Goal: Task Accomplishment & Management: Complete application form

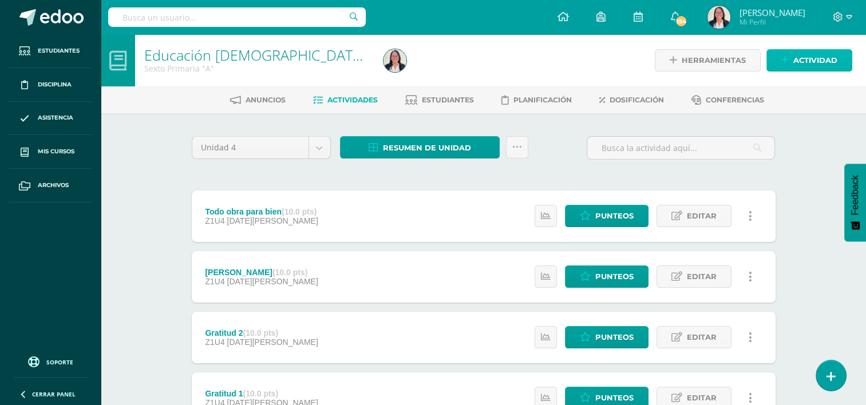
click at [824, 57] on span "Actividad" at bounding box center [815, 60] width 44 height 21
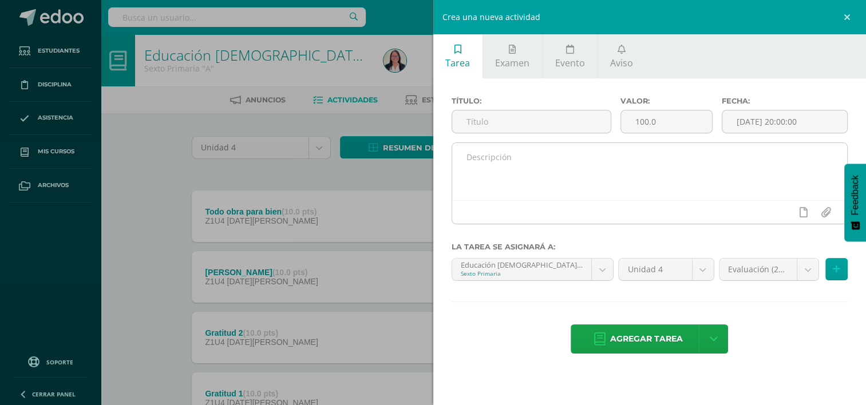
click at [478, 165] on textarea at bounding box center [649, 171] width 395 height 57
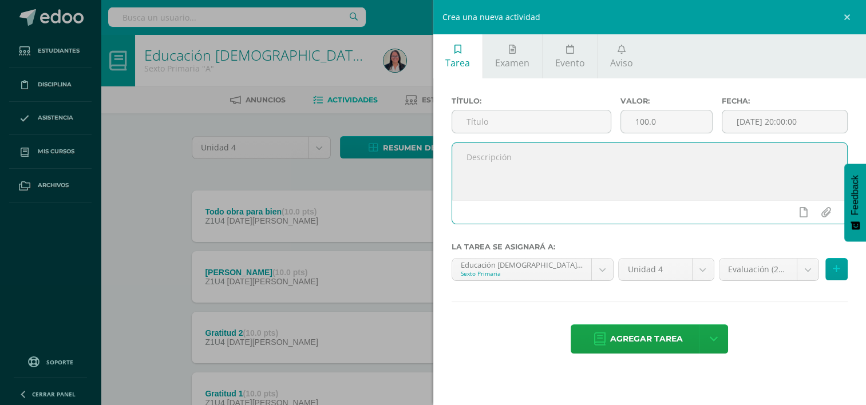
paste textarea "De forma visual deben reconocer los personajes [DEMOGRAPHIC_DATA] a través de i…"
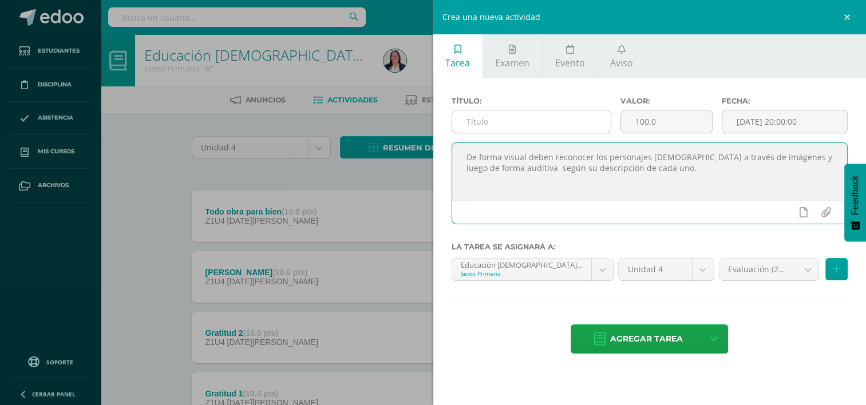
type textarea "De forma visual deben reconocer los personajes [DEMOGRAPHIC_DATA] a través de i…"
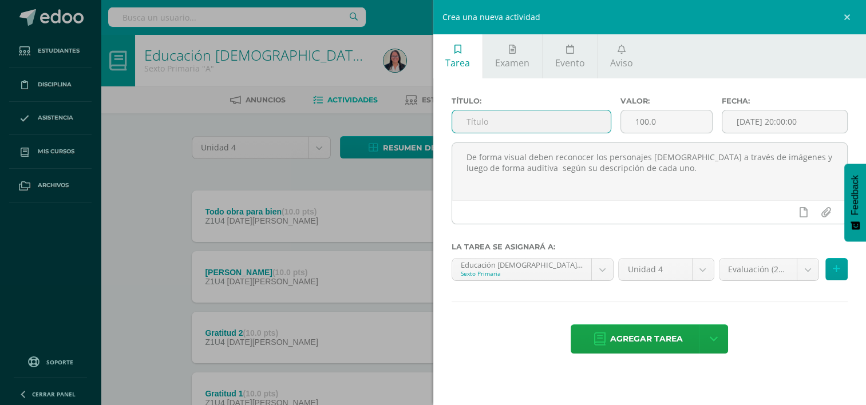
click at [510, 117] on input "text" at bounding box center [531, 121] width 159 height 22
type input "Trivias de personajes [DEMOGRAPHIC_DATA]"
click at [659, 118] on input "100.0" at bounding box center [666, 121] width 91 height 22
type input "10.00"
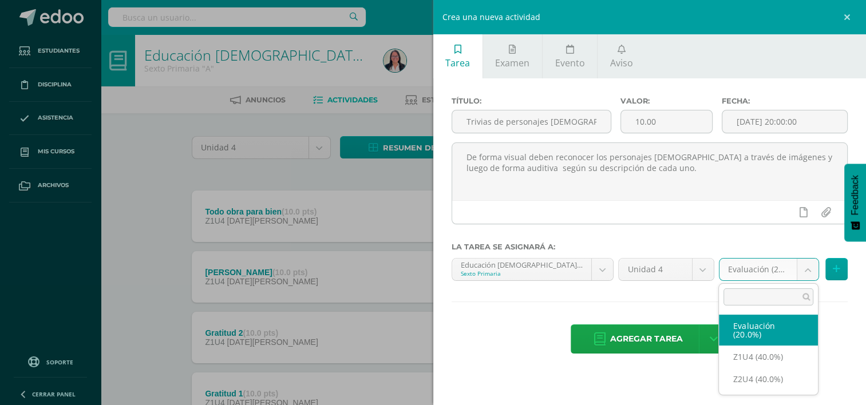
click at [806, 268] on body "Estudiantes Disciplina Asistencia Mis cursos Archivos Soporte Ayuda Reportar un…" at bounding box center [433, 250] width 866 height 500
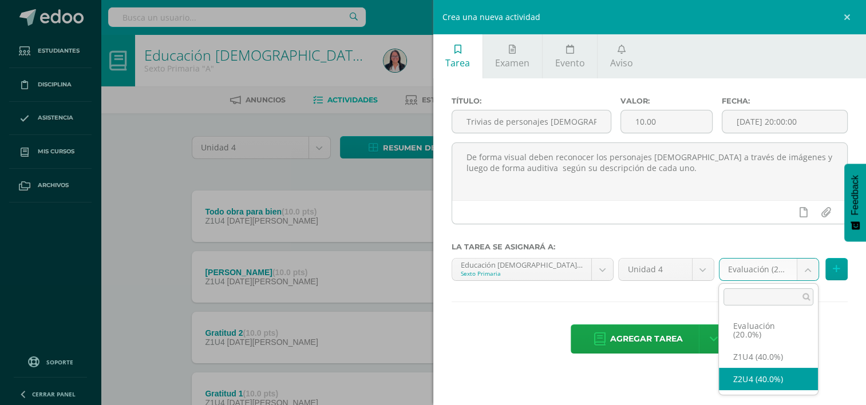
select select "30455"
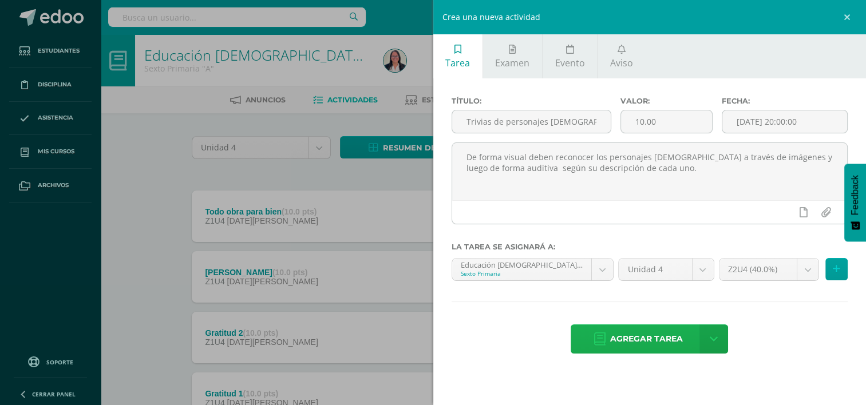
click at [673, 341] on span "Agregar tarea" at bounding box center [646, 339] width 73 height 28
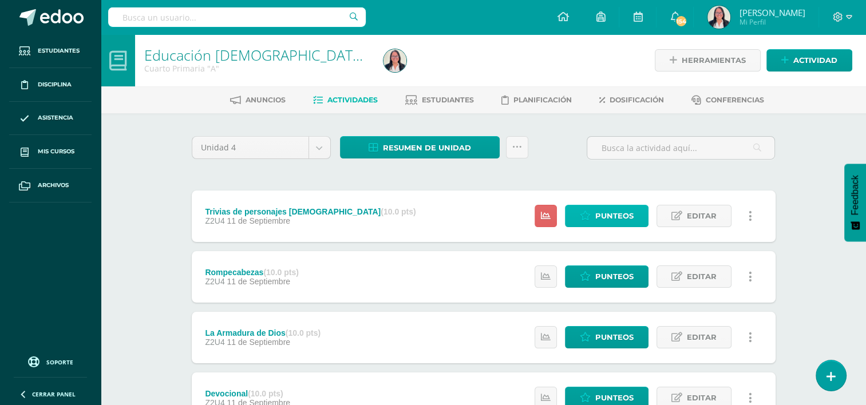
click at [599, 223] on span "Punteos" at bounding box center [614, 215] width 38 height 21
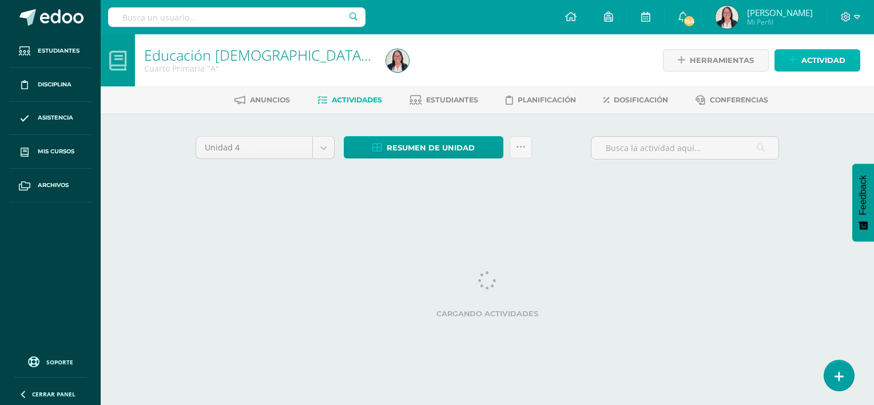
click at [836, 62] on span "Actividad" at bounding box center [824, 60] width 44 height 21
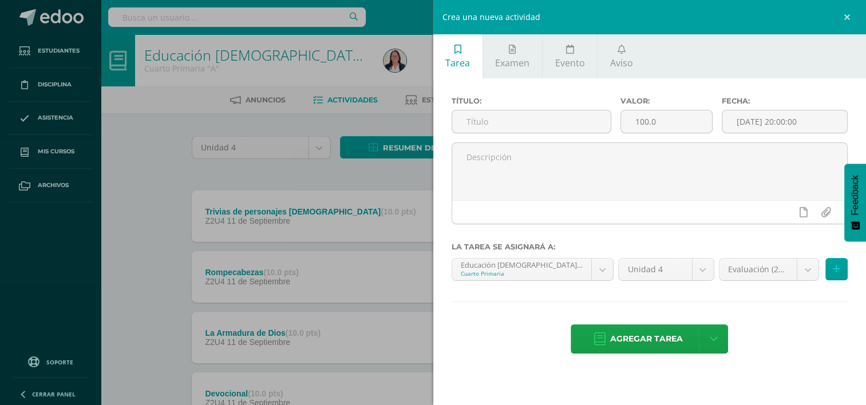
click at [133, 183] on div "Crea una nueva actividad Tarea Examen Evento Aviso Título: Valor: 100.0 Fecha: …" at bounding box center [433, 202] width 866 height 405
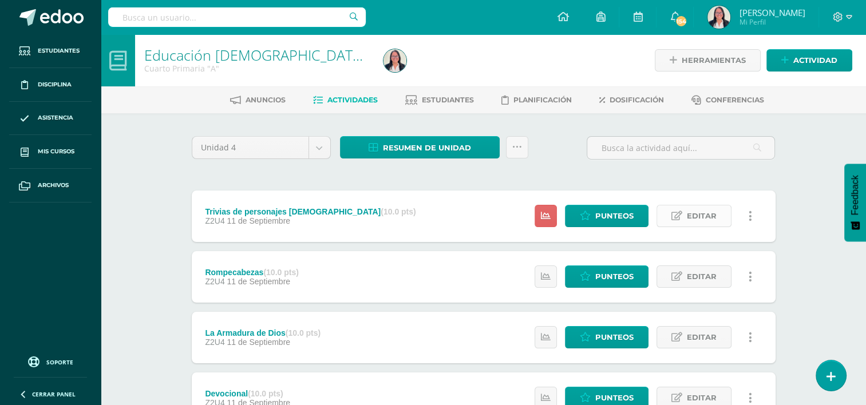
click at [698, 213] on span "Editar" at bounding box center [702, 215] width 30 height 21
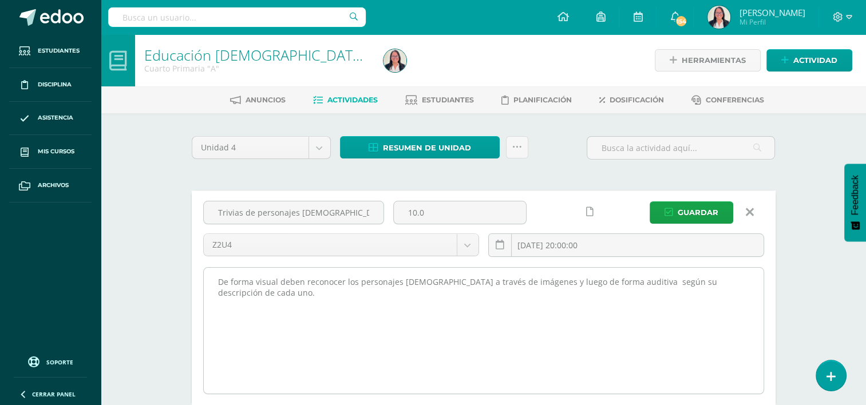
drag, startPoint x: 216, startPoint y: 278, endPoint x: 745, endPoint y: 390, distance: 540.1
click at [745, 390] on textarea "De forma visual deben reconocer los personajes [DEMOGRAPHIC_DATA] a través de i…" at bounding box center [484, 331] width 560 height 126
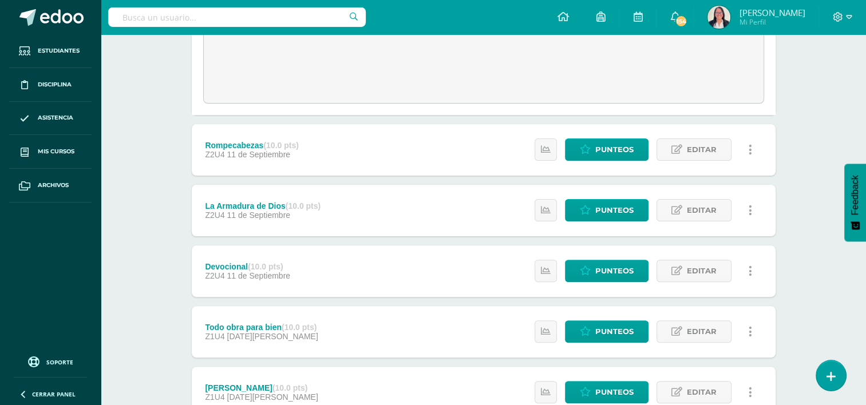
scroll to position [292, 0]
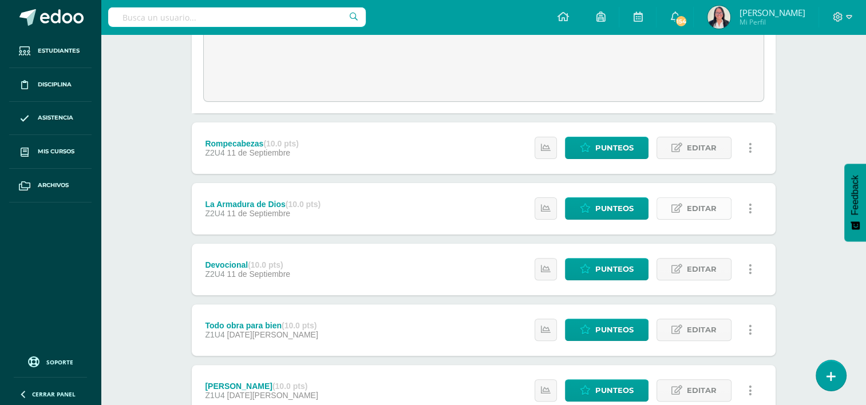
click at [687, 213] on span "Editar" at bounding box center [702, 208] width 30 height 21
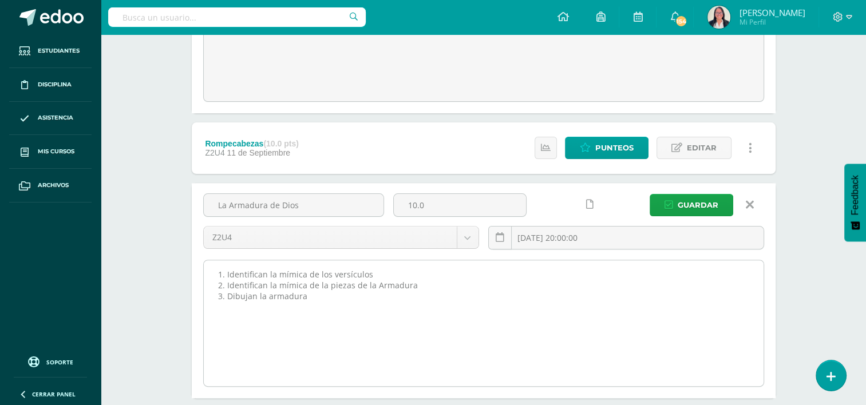
drag, startPoint x: 211, startPoint y: 270, endPoint x: 336, endPoint y: 302, distance: 129.4
click at [336, 302] on textarea "1. Identifican la mímica de los versículos 2. Identifican la mímica de la pieza…" at bounding box center [484, 323] width 560 height 126
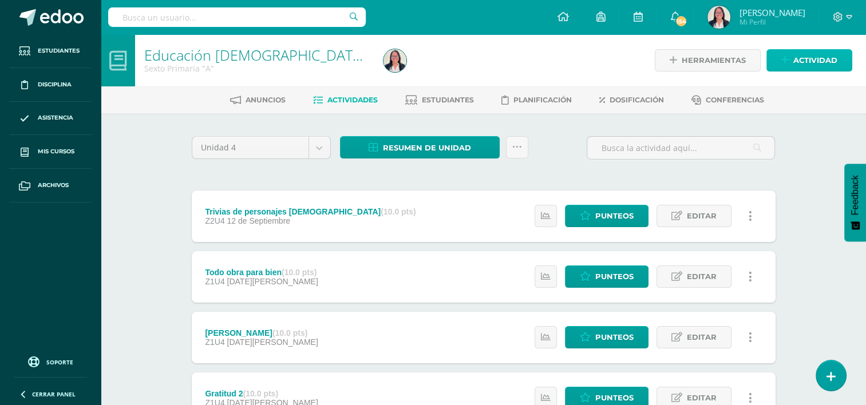
click at [835, 56] on span "Actividad" at bounding box center [815, 60] width 44 height 21
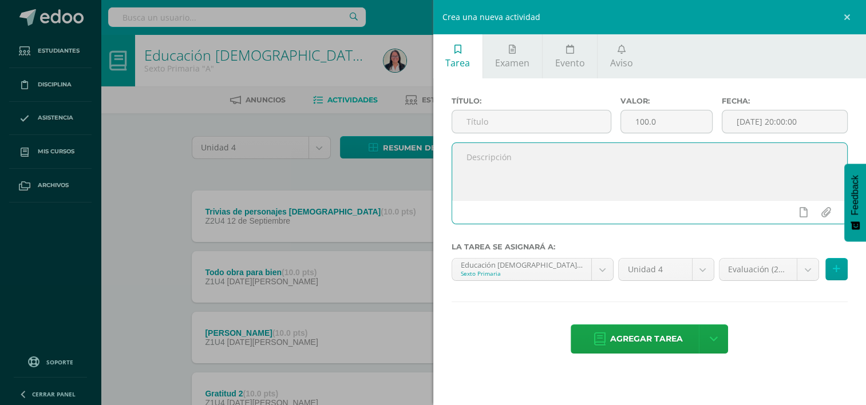
click at [587, 151] on textarea at bounding box center [649, 171] width 395 height 57
paste textarea "1. Identifican la mímica de los versículos 2. Identifican la mímica de la pieza…"
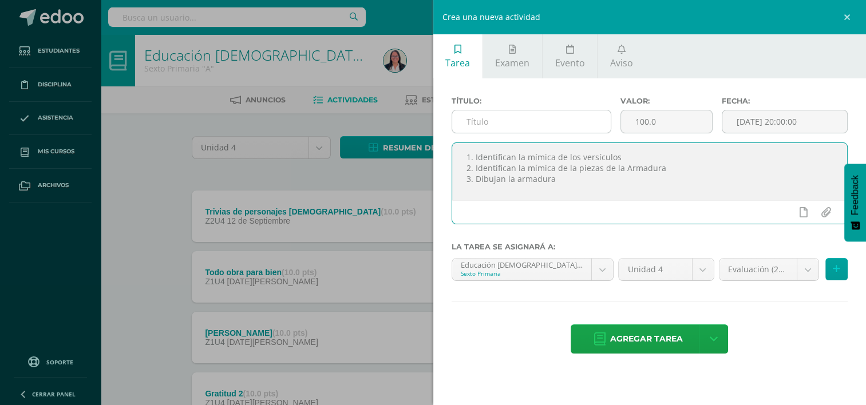
type textarea "1. Identifican la mímica de los versículos 2. Identifican la mímica de la pieza…"
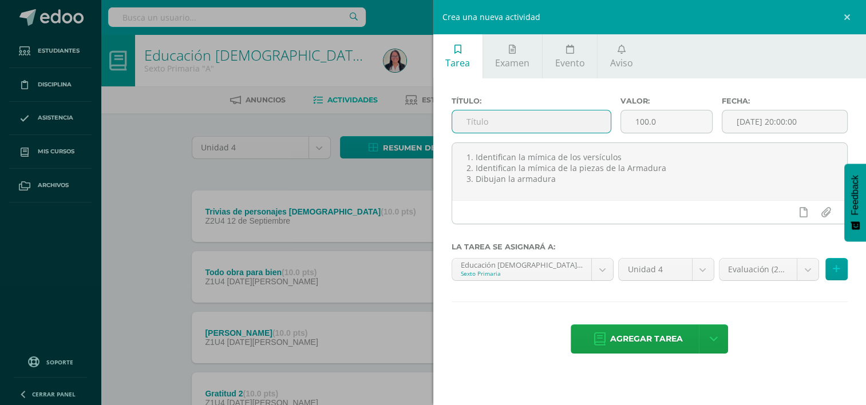
click at [585, 125] on input "text" at bounding box center [531, 121] width 159 height 22
type input "La armadura de Dios"
click at [658, 114] on input "100.0" at bounding box center [666, 121] width 91 height 22
type input "10.00"
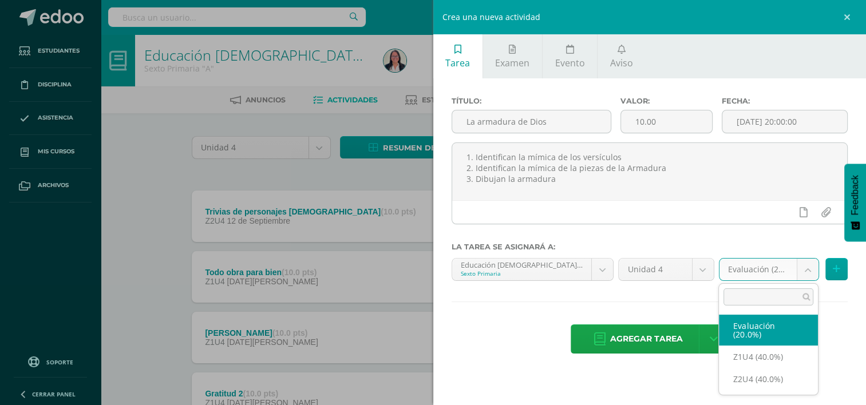
click at [809, 270] on body "Tarea asignada exitosamente Estudiantes Disciplina Asistencia Mis cursos Archiv…" at bounding box center [433, 280] width 866 height 561
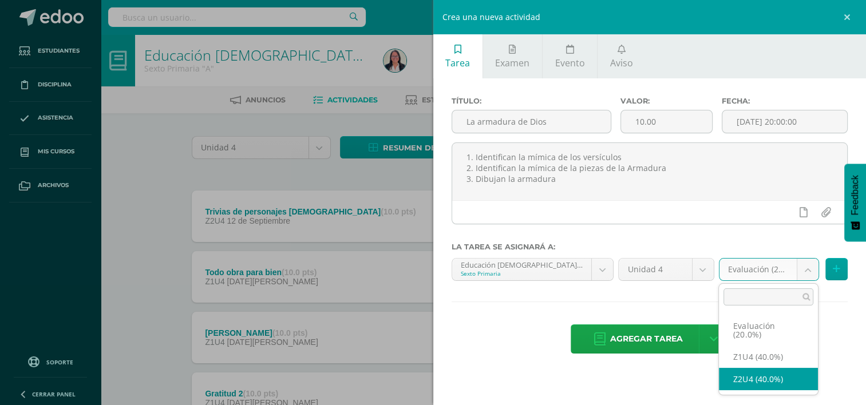
select select "30455"
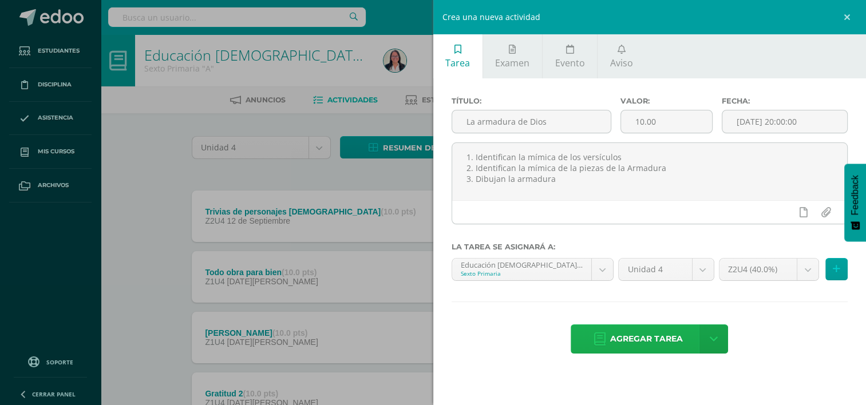
click at [664, 344] on span "Agregar tarea" at bounding box center [646, 339] width 73 height 28
